Goal: Information Seeking & Learning: Learn about a topic

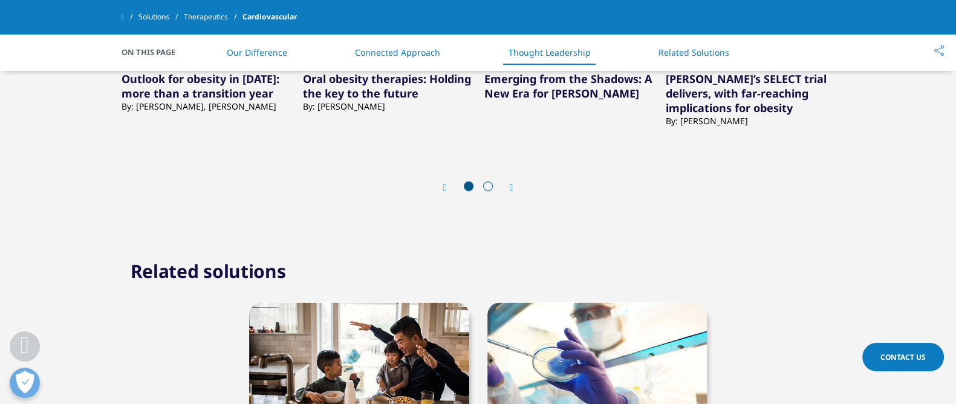
scroll to position [2490, 0]
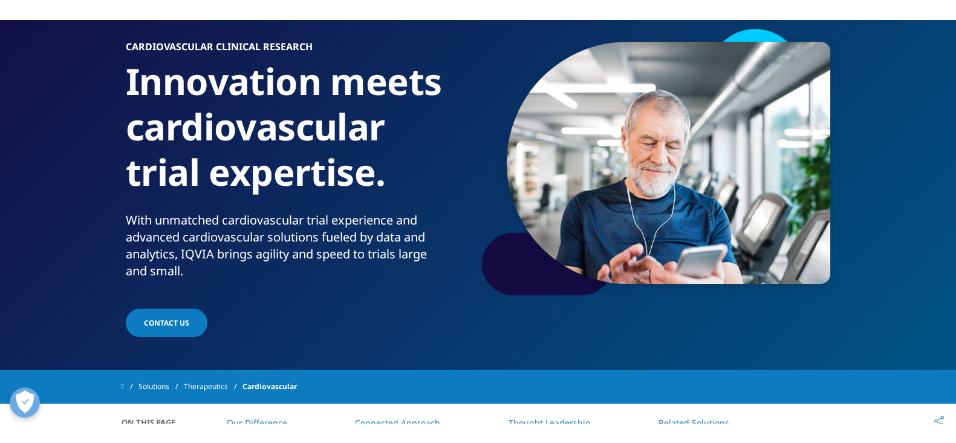
scroll to position [0, 0]
